Goal: Task Accomplishment & Management: Manage account settings

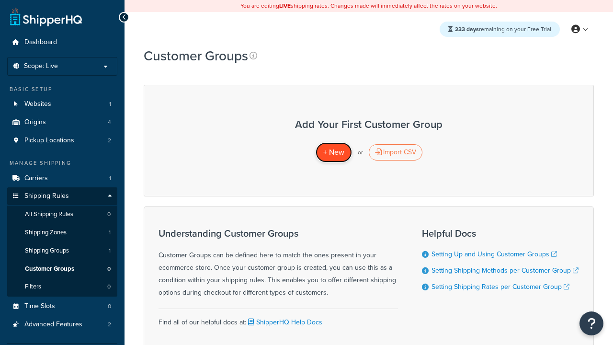
click at [333, 152] on span "+ New" at bounding box center [333, 152] width 21 height 11
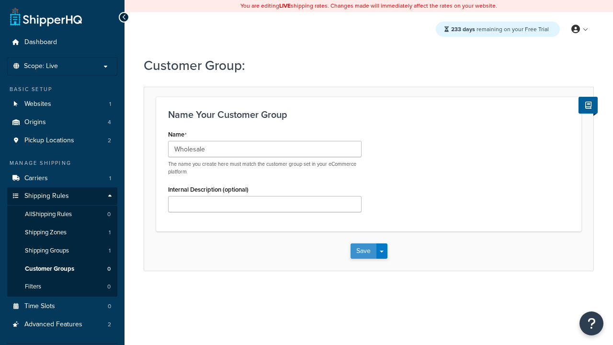
type input "Wholesale"
click at [363, 251] on button "Save" at bounding box center [364, 250] width 26 height 15
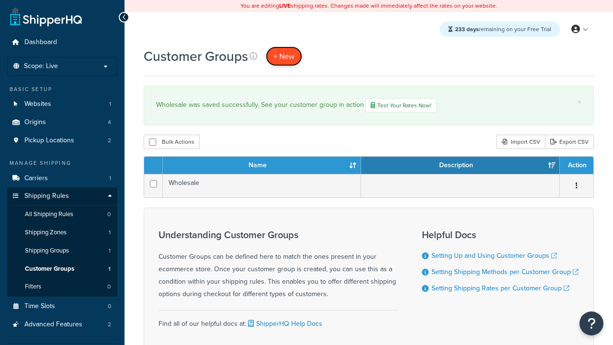
click at [284, 56] on span "+ New" at bounding box center [283, 56] width 21 height 11
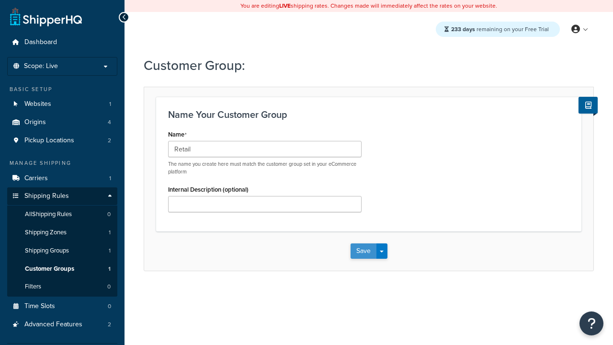
type input "Retail"
click at [363, 251] on button "Save" at bounding box center [364, 250] width 26 height 15
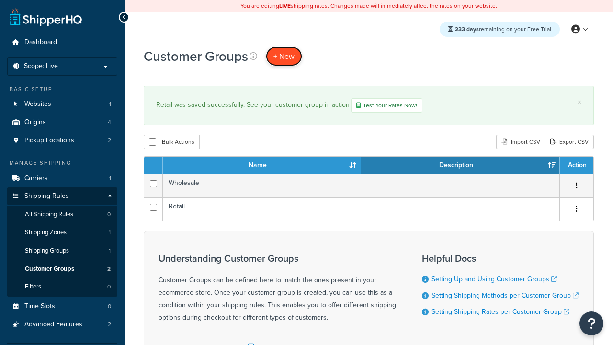
click at [284, 56] on span "+ New" at bounding box center [283, 56] width 21 height 11
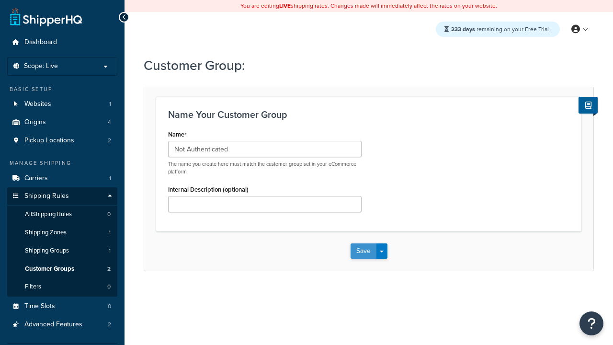
type input "Not Authenticated"
click at [363, 251] on button "Save" at bounding box center [364, 250] width 26 height 15
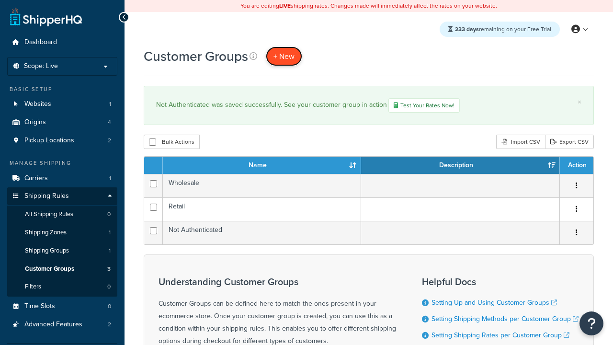
click at [284, 56] on span "+ New" at bounding box center [283, 56] width 21 height 11
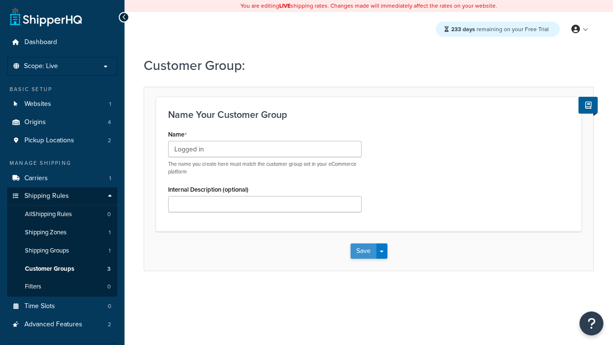
type input "Logged in"
click at [363, 251] on button "Save" at bounding box center [364, 250] width 26 height 15
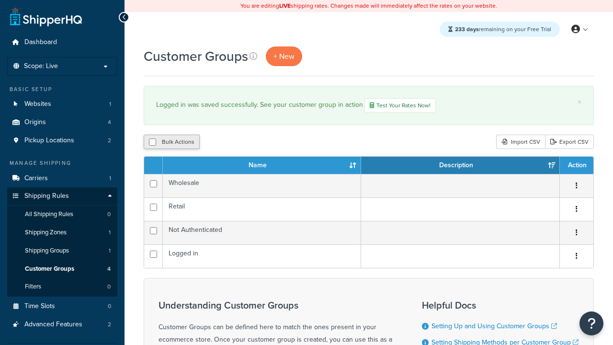
click at [171, 143] on button "Bulk Actions" at bounding box center [172, 142] width 56 height 14
checkbox input "true"
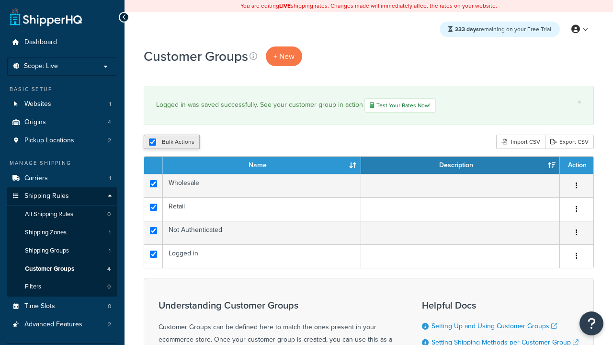
checkbox input "true"
click at [0, 0] on button "Duplicate" at bounding box center [0, 0] width 0 height 0
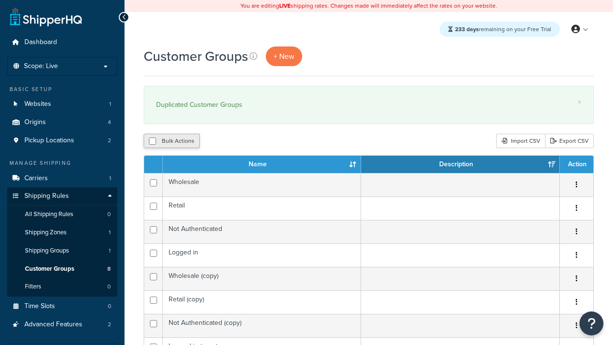
click at [171, 141] on button "Bulk Actions" at bounding box center [172, 141] width 56 height 14
checkbox input "true"
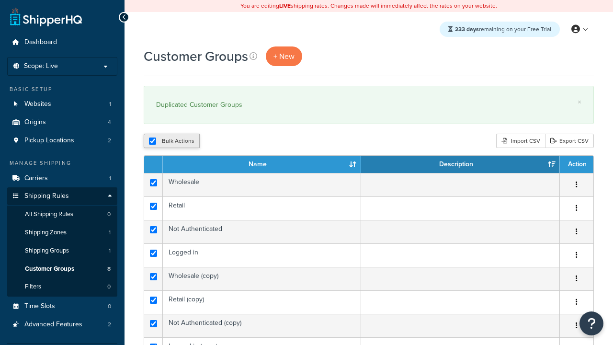
checkbox input "true"
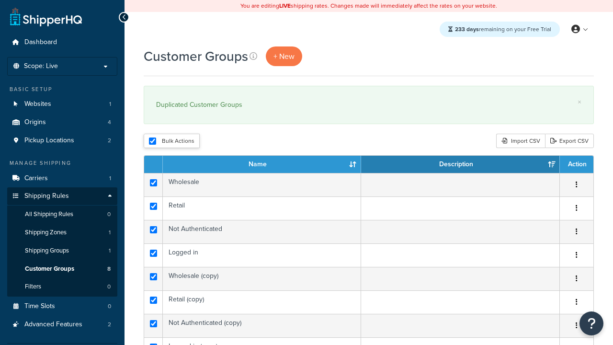
click at [0, 0] on button "Delete" at bounding box center [0, 0] width 0 height 0
